Goal: Task Accomplishment & Management: Use online tool/utility

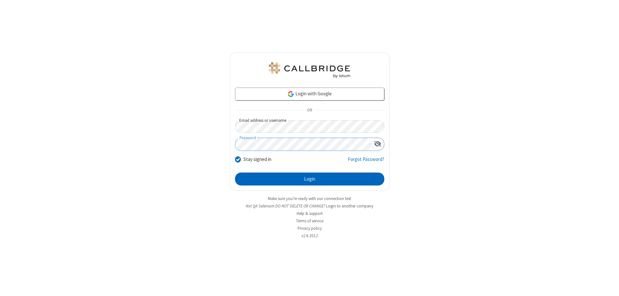
click at [310, 179] on button "Login" at bounding box center [309, 178] width 149 height 13
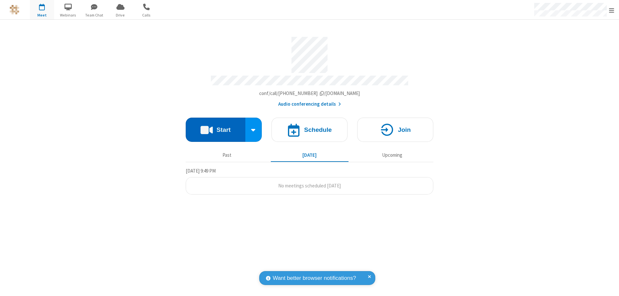
click at [216, 126] on button "Start" at bounding box center [216, 129] width 60 height 24
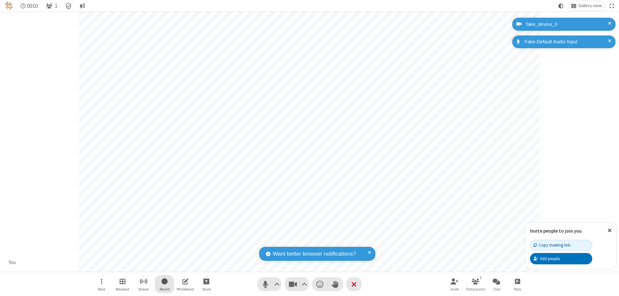
click at [165, 284] on span "Start recording" at bounding box center [165, 281] width 6 height 8
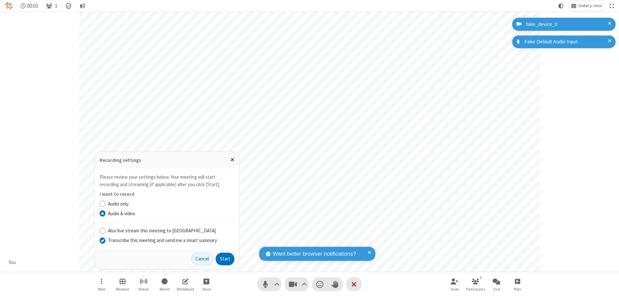
click at [102, 240] on input "Transcribe this meeting and send me a smart summary" at bounding box center [103, 239] width 6 height 7
click at [171, 213] on label "Audio & video" at bounding box center [171, 213] width 126 height 7
click at [106, 213] on input "Audio & video" at bounding box center [103, 213] width 6 height 7
click at [225, 258] on button "Start" at bounding box center [225, 258] width 19 height 13
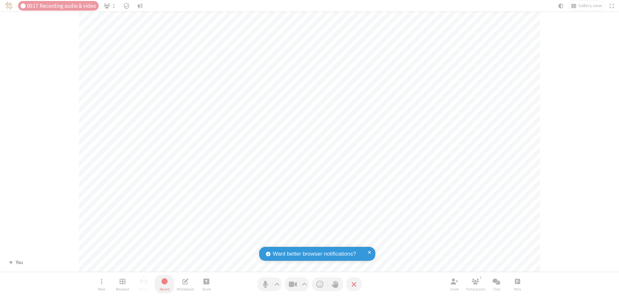
click at [165, 284] on span "Stop recording" at bounding box center [164, 281] width 7 height 8
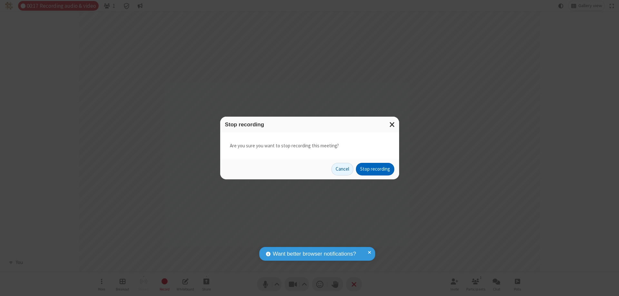
click at [375, 169] on button "Stop recording" at bounding box center [375, 169] width 38 height 13
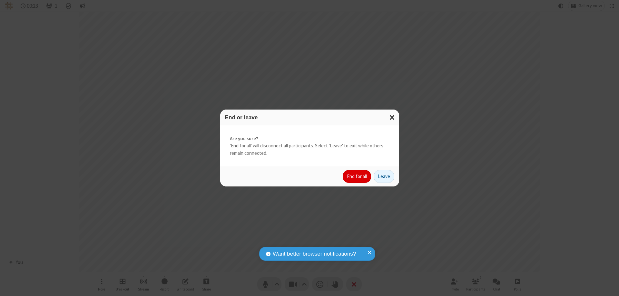
click at [357, 176] on button "End for all" at bounding box center [357, 176] width 28 height 13
